Goal: Task Accomplishment & Management: Use online tool/utility

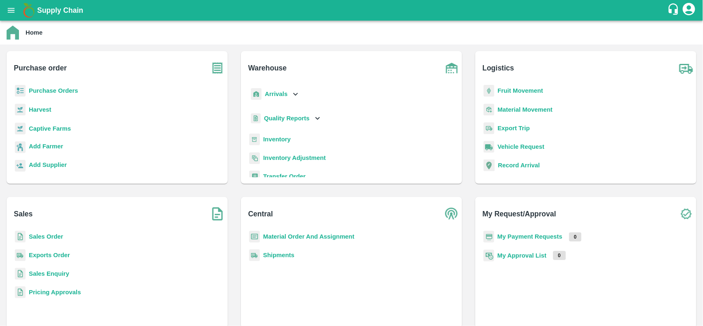
click at [41, 91] on b "Purchase Orders" at bounding box center [53, 90] width 49 height 7
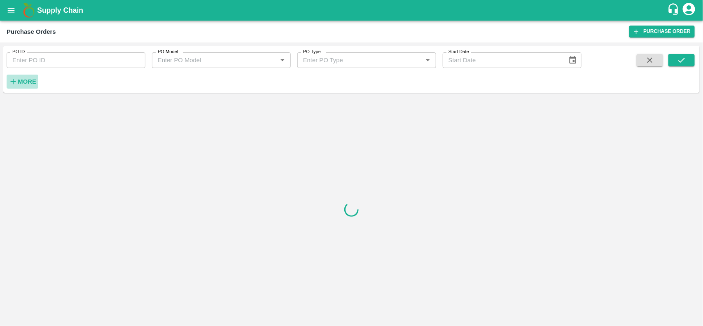
click at [26, 82] on strong "More" at bounding box center [27, 81] width 19 height 7
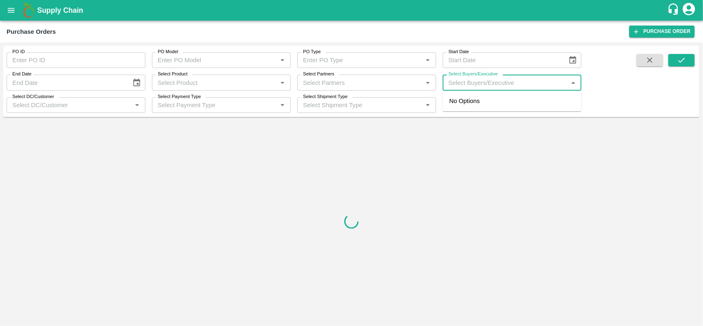
click at [461, 83] on input "Select Buyers/Executive" at bounding box center [505, 82] width 120 height 11
type input "ujj"
click at [462, 126] on input "checkbox" at bounding box center [461, 124] width 16 height 16
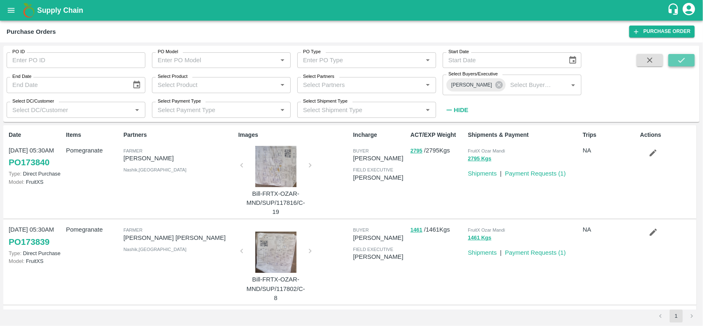
click at [685, 61] on icon "submit" at bounding box center [681, 60] width 9 height 9
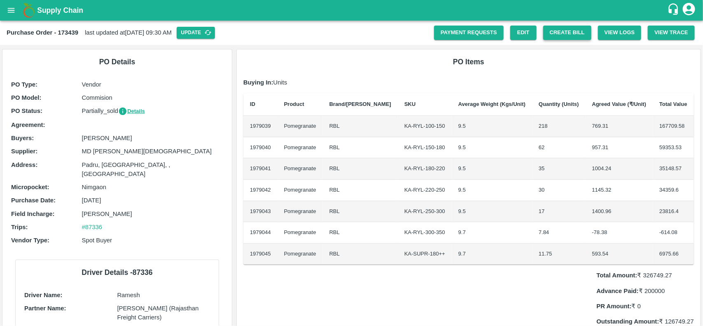
click at [561, 28] on button "Create Bill" at bounding box center [567, 33] width 48 height 14
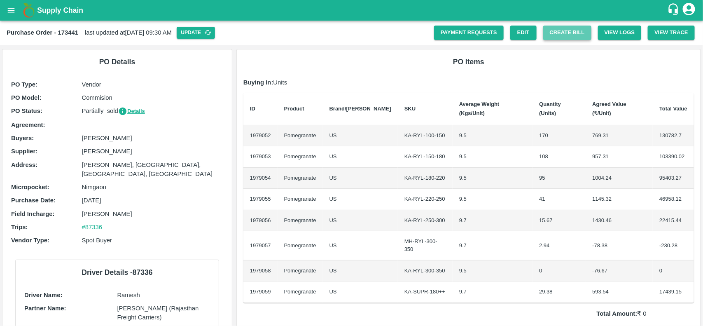
click at [563, 32] on button "Create Bill" at bounding box center [567, 33] width 48 height 14
